Goal: Find contact information: Find contact information

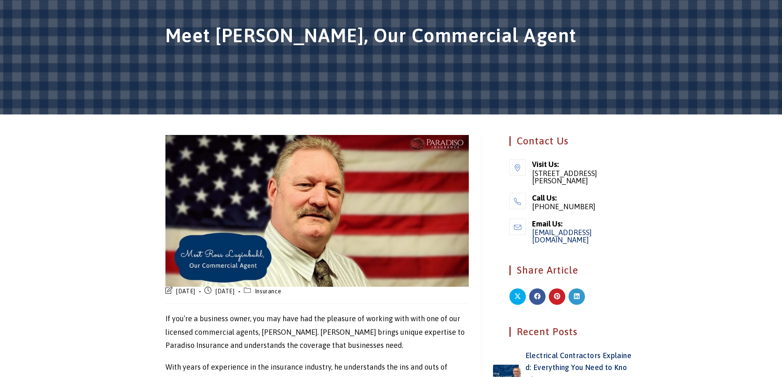
scroll to position [207, 0]
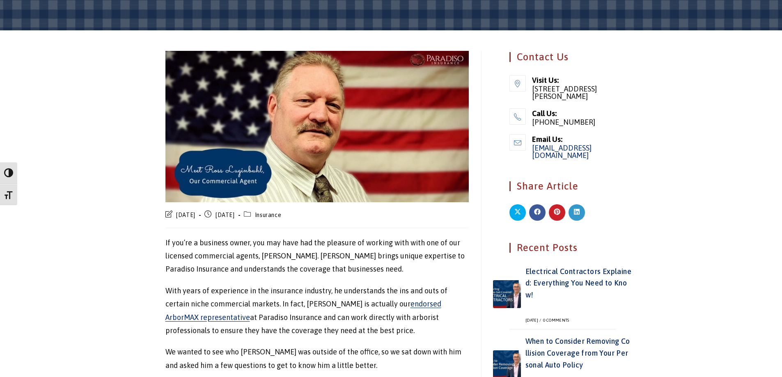
drag, startPoint x: 566, startPoint y: 203, endPoint x: 559, endPoint y: 200, distance: 7.2
click at [562, 202] on div "Share Article" at bounding box center [562, 202] width 109 height 45
drag, startPoint x: 564, startPoint y: 158, endPoint x: 524, endPoint y: 149, distance: 40.8
click at [524, 149] on li "Email Us: [EMAIL_ADDRESS][DOMAIN_NAME] Opens in your application" at bounding box center [563, 146] width 106 height 25
click at [557, 162] on ul "Visit Us: [STREET_ADDRESS][PERSON_NAME] Call Us: [PHONE_NUMBER] Email Us: [EMAI…" at bounding box center [563, 118] width 106 height 87
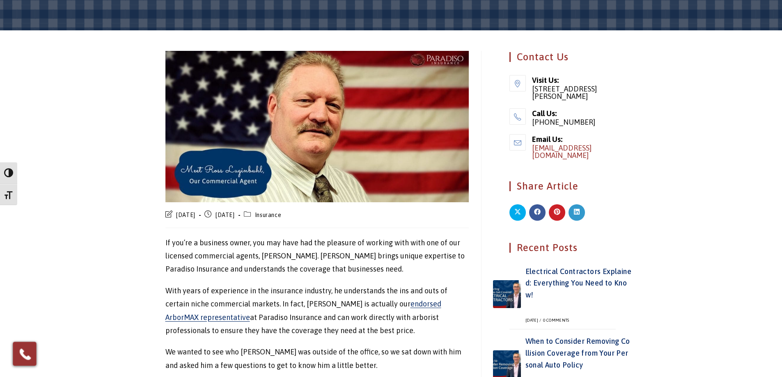
drag, startPoint x: 563, startPoint y: 157, endPoint x: 537, endPoint y: 150, distance: 26.5
click at [529, 152] on div "Email Us: [EMAIL_ADDRESS][DOMAIN_NAME] Opens in your application" at bounding box center [563, 146] width 106 height 25
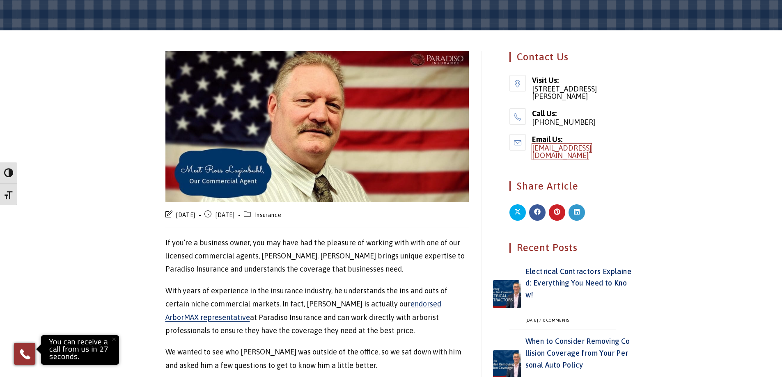
copy link "[EMAIL_ADDRESS][DOMAIN_NAME]"
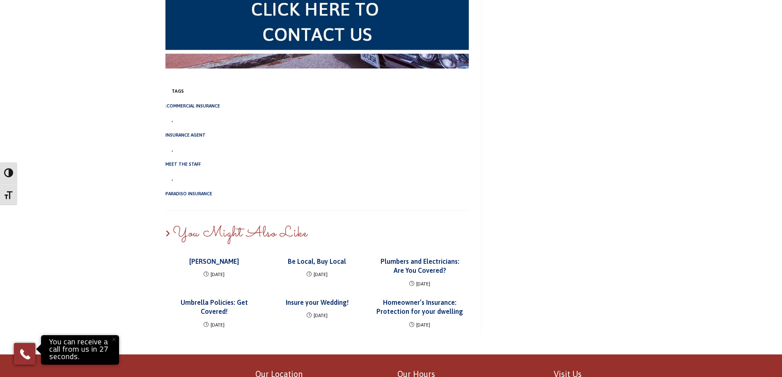
scroll to position [1028, 0]
